Goal: Task Accomplishment & Management: Manage account settings

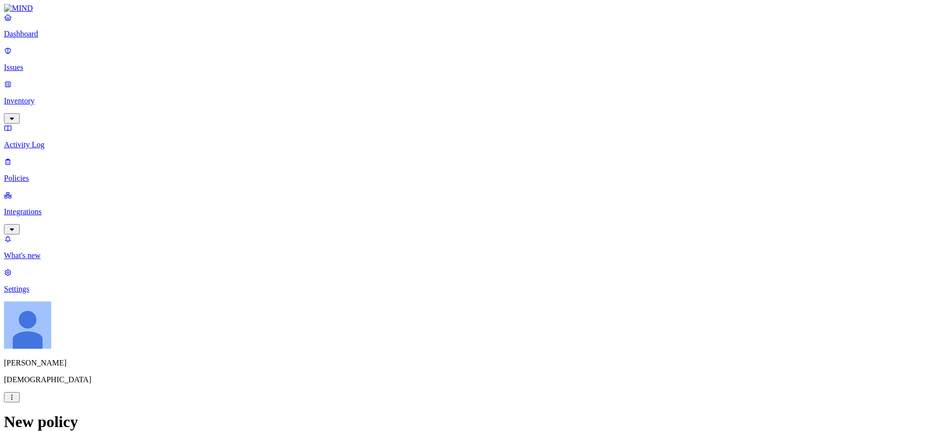
click at [32, 38] on p "Dashboard" at bounding box center [473, 34] width 938 height 9
click at [33, 66] on link "Issues" at bounding box center [473, 59] width 938 height 26
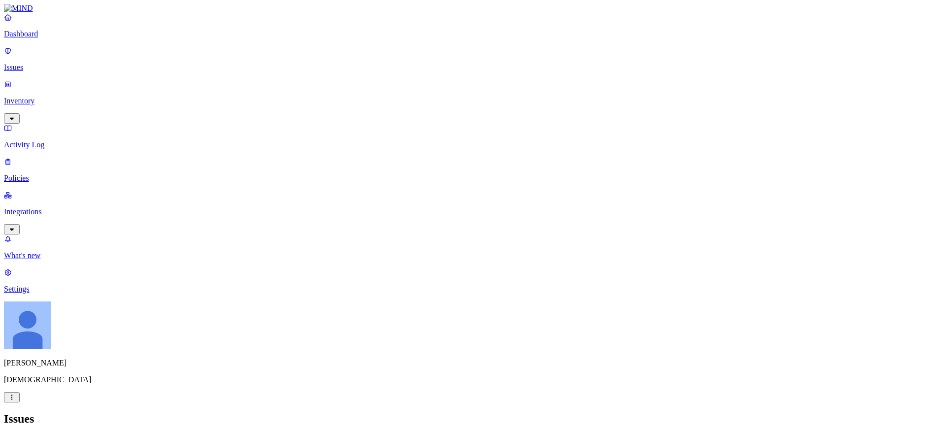
click at [25, 38] on p "Dashboard" at bounding box center [473, 34] width 938 height 9
click at [38, 207] on p "Integrations" at bounding box center [473, 211] width 938 height 9
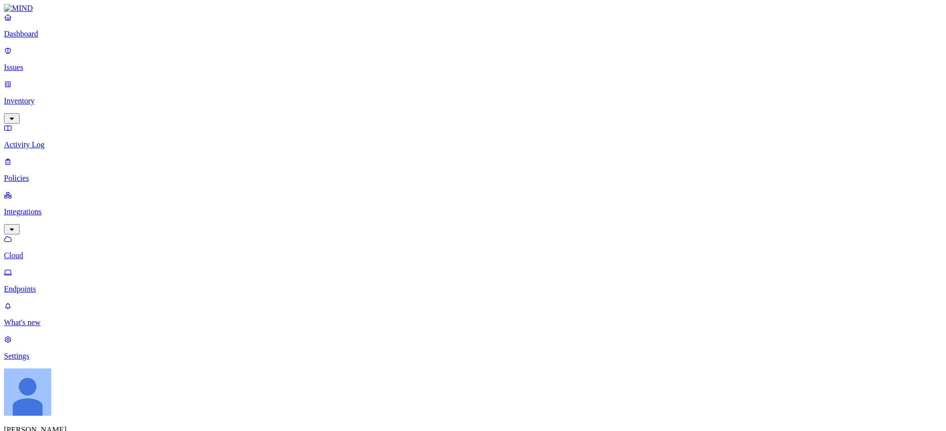
click at [38, 360] on p "Settings" at bounding box center [473, 356] width 938 height 9
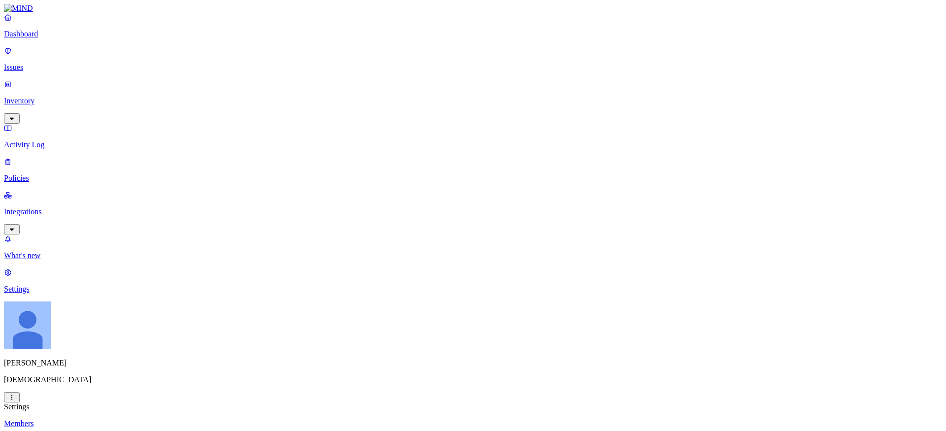
click at [47, 67] on link "Issues" at bounding box center [473, 59] width 938 height 26
click at [49, 260] on p "What's new" at bounding box center [473, 255] width 938 height 9
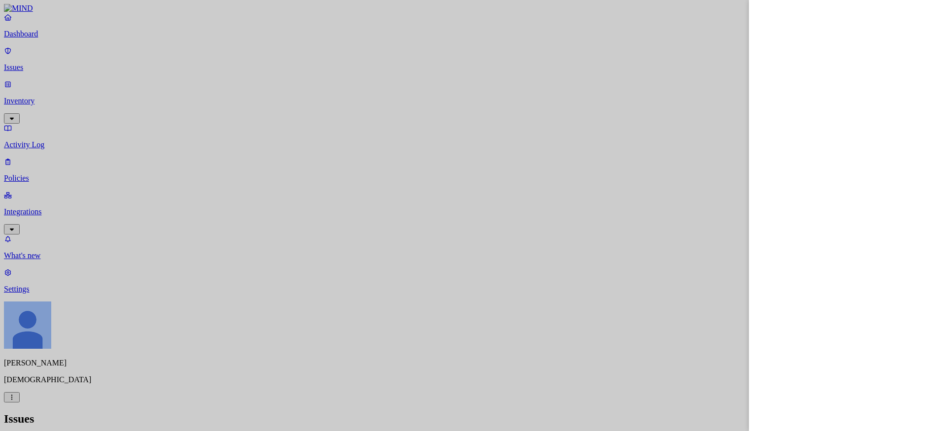
click at [36, 390] on div at bounding box center [473, 215] width 946 height 431
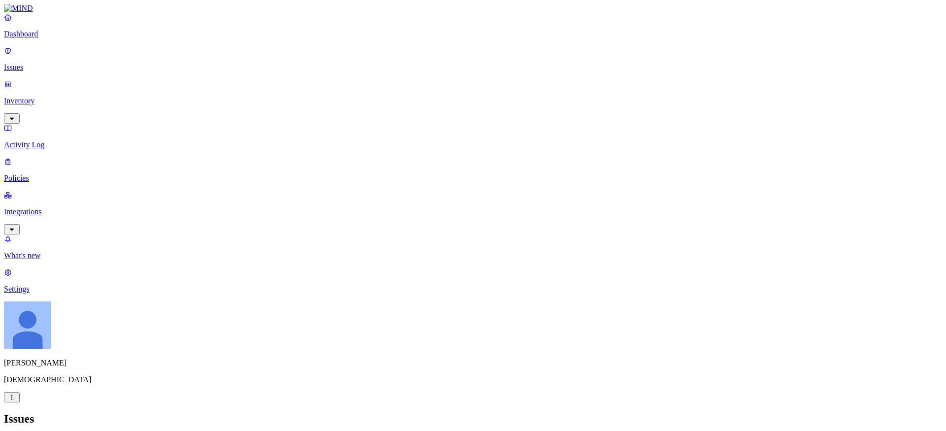
click at [32, 294] on p "Settings" at bounding box center [473, 289] width 938 height 9
click at [38, 63] on p "Issues" at bounding box center [473, 67] width 938 height 9
click at [40, 174] on p "Policies" at bounding box center [473, 178] width 938 height 9
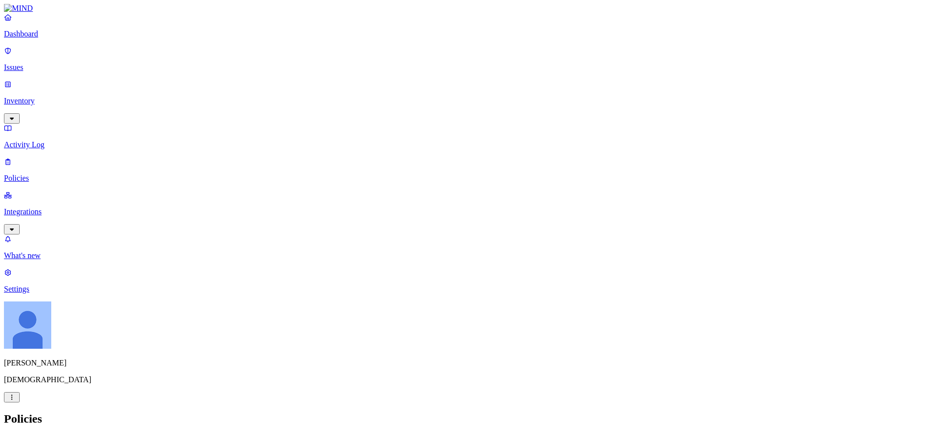
click at [417, 256] on html "Dashboard Issues Inventory Activity Log Policies Integrations What's new 1 Sett…" at bounding box center [473, 370] width 946 height 740
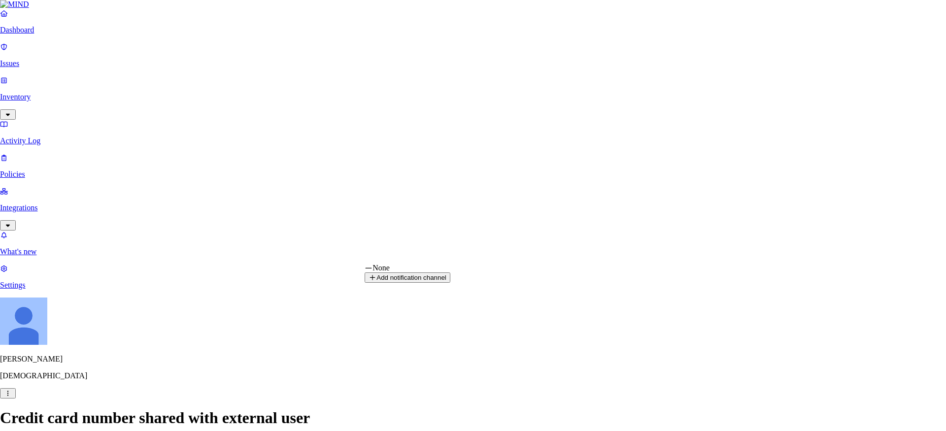
click at [275, 310] on html "Dashboard Issues Inventory Activity Log Policies Integrations What's new 1 Sett…" at bounding box center [473, 368] width 946 height 736
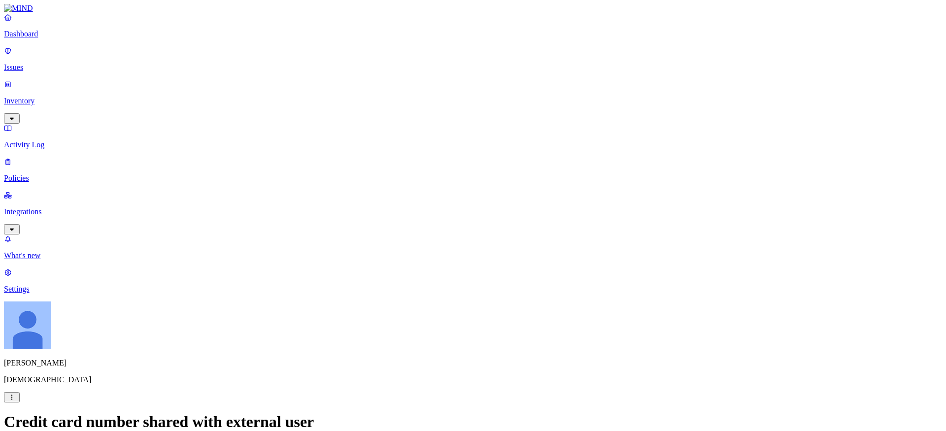
click at [490, 255] on html "Dashboard Issues Inventory Activity Log Policies Integrations What's new 1 Sett…" at bounding box center [473, 370] width 946 height 740
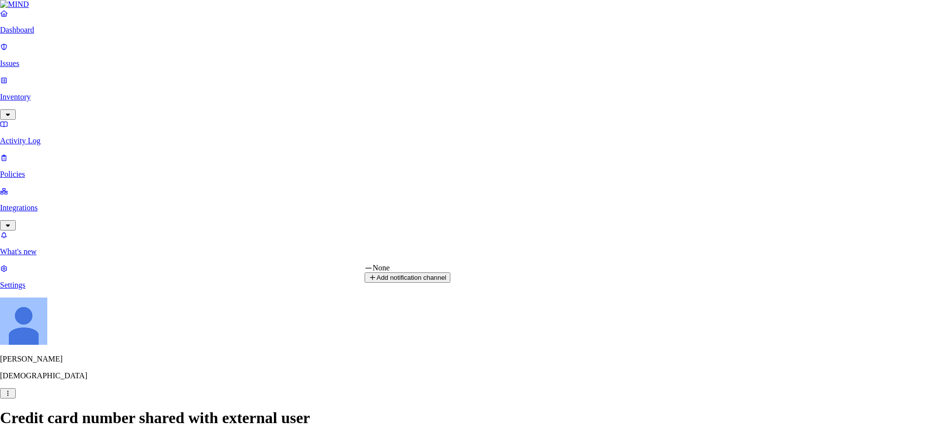
click at [450, 283] on button "Add notification channel" at bounding box center [407, 277] width 86 height 10
select select
select select "2"
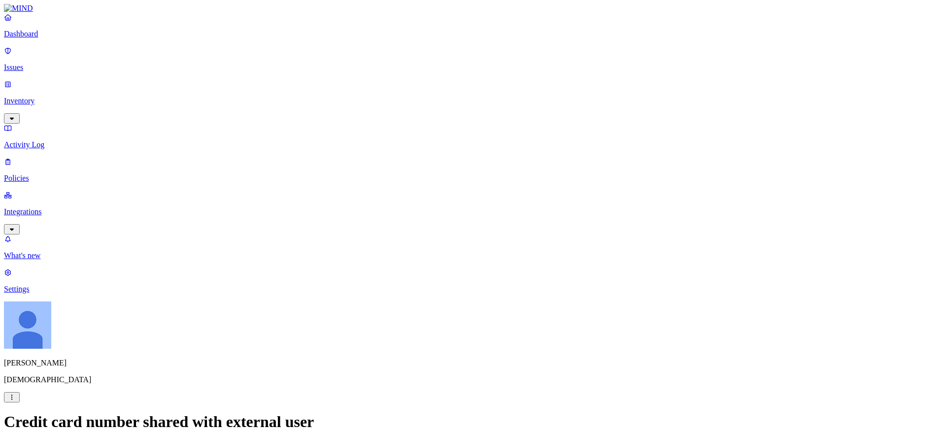
scroll to position [0, 0]
click at [47, 174] on p "Policies" at bounding box center [473, 178] width 938 height 9
